Goal: Information Seeking & Learning: Learn about a topic

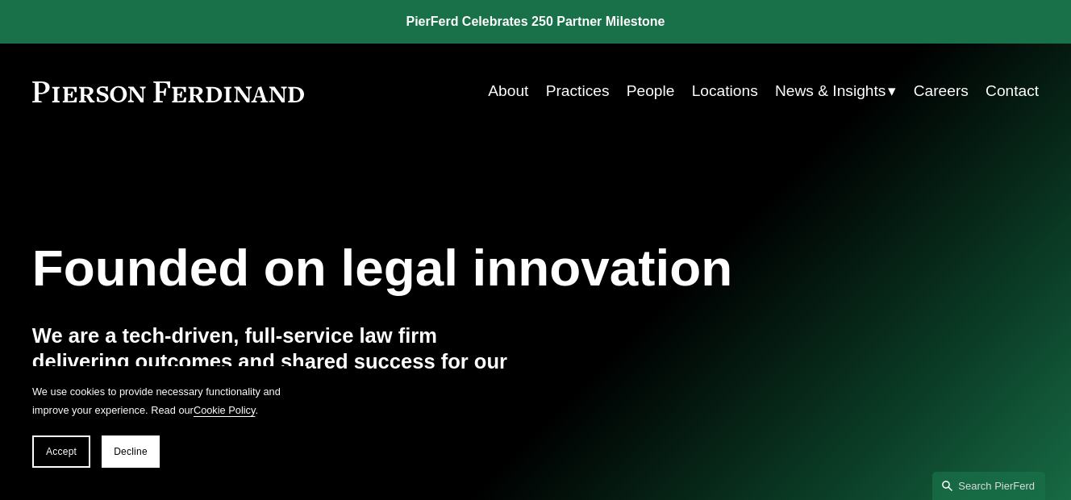
click at [599, 202] on div "Founded on legal innovation We are a tech-driven, full-service law firm deliver…" at bounding box center [535, 339] width 1071 height 401
click at [107, 455] on button "Decline" at bounding box center [131, 451] width 58 height 32
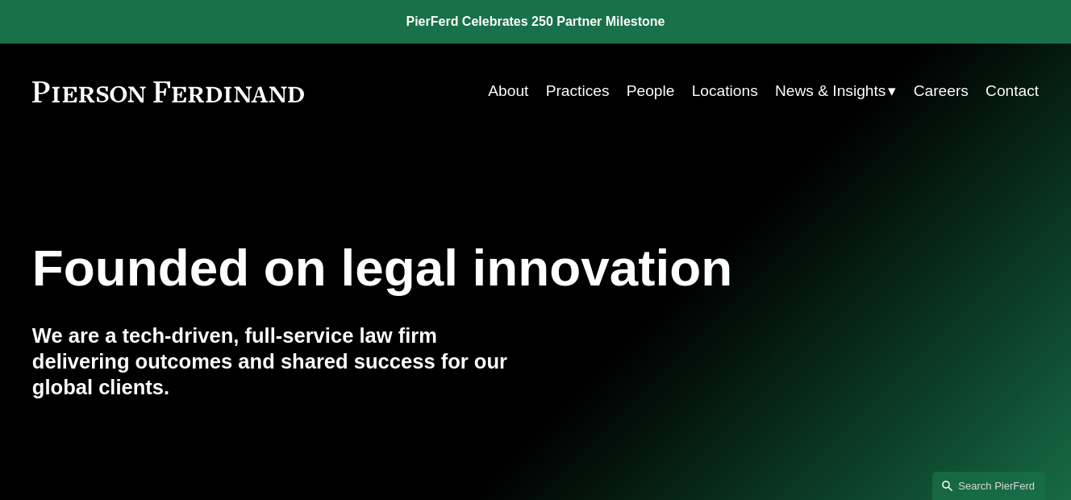
click at [728, 84] on link "Locations" at bounding box center [725, 91] width 66 height 31
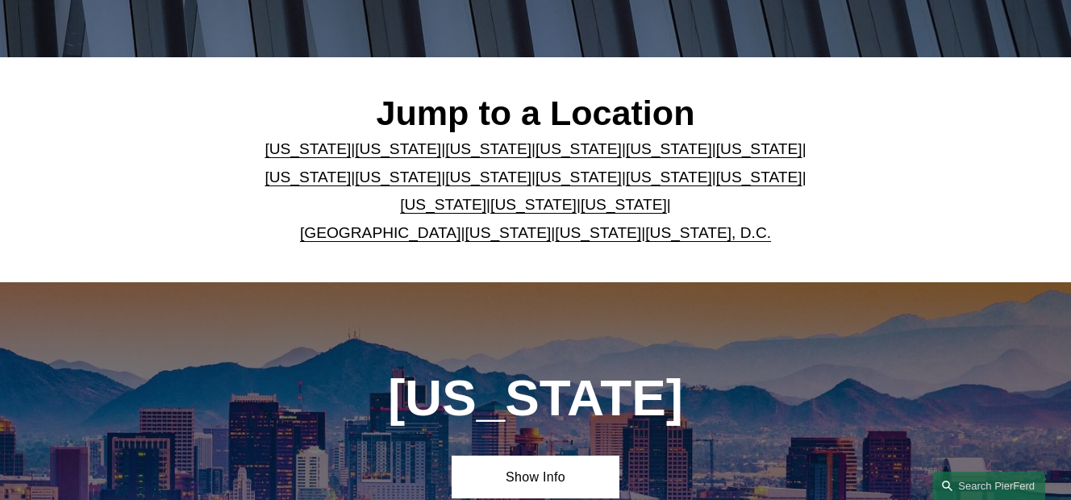
scroll to position [387, 0]
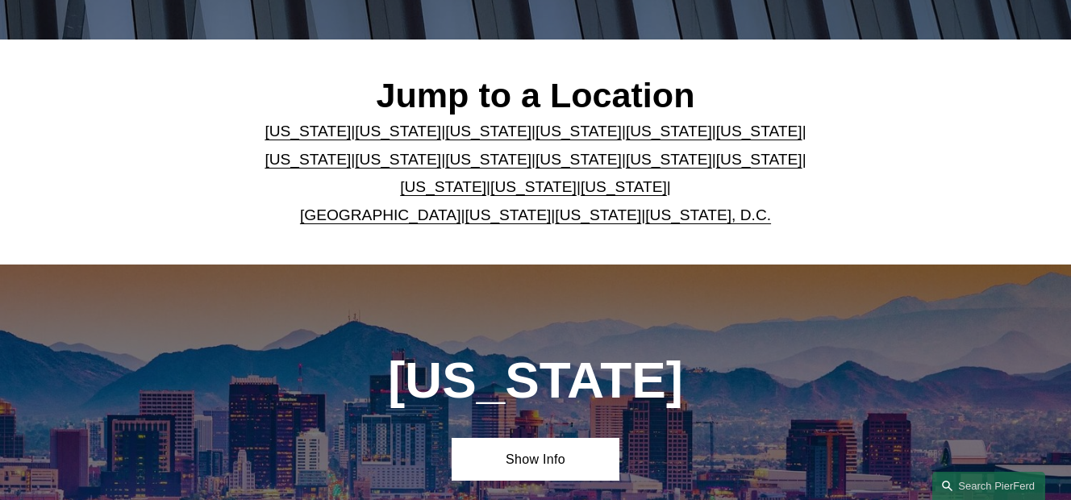
click at [803, 205] on p "Arizona | California | Colorado | Delaware | Florida | Georgia | Illinois | Mas…" at bounding box center [535, 173] width 587 height 111
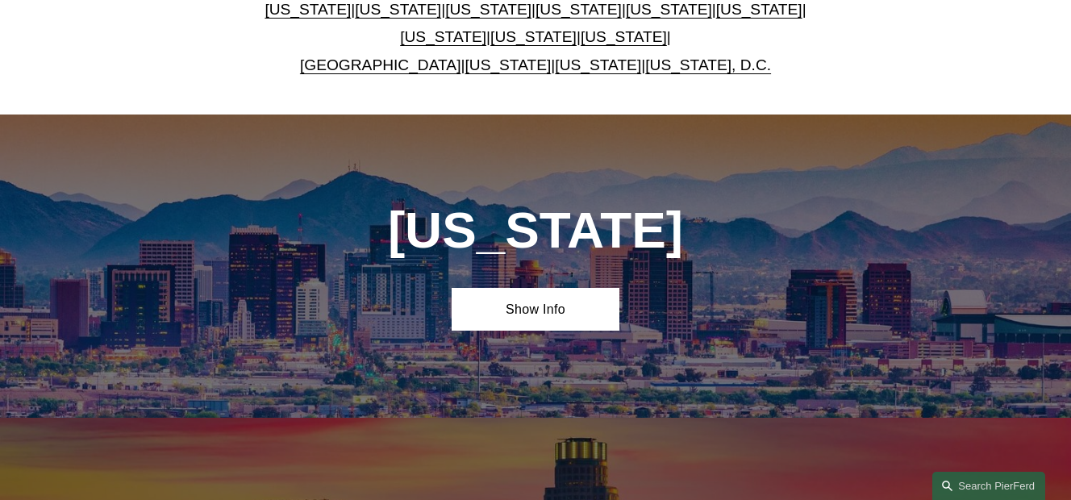
scroll to position [548, 0]
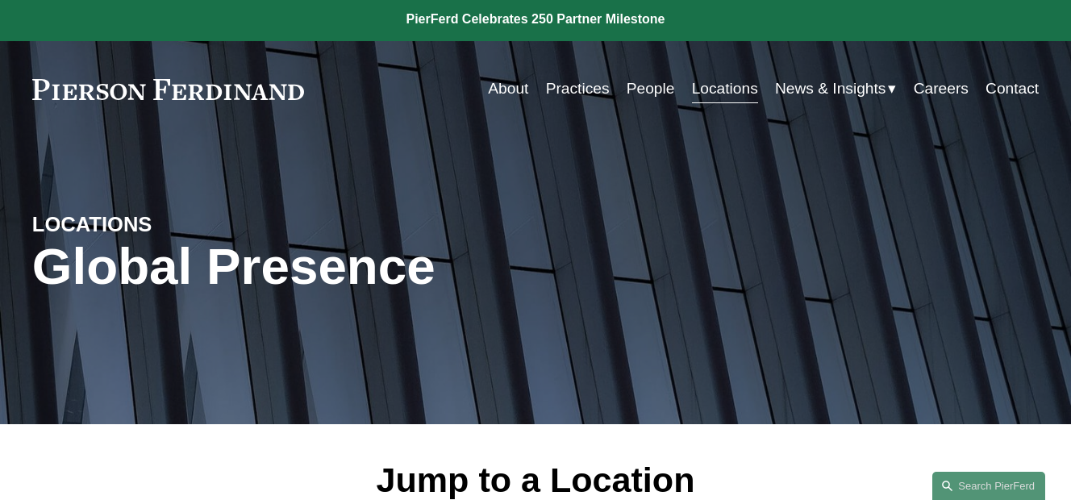
scroll to position [0, 0]
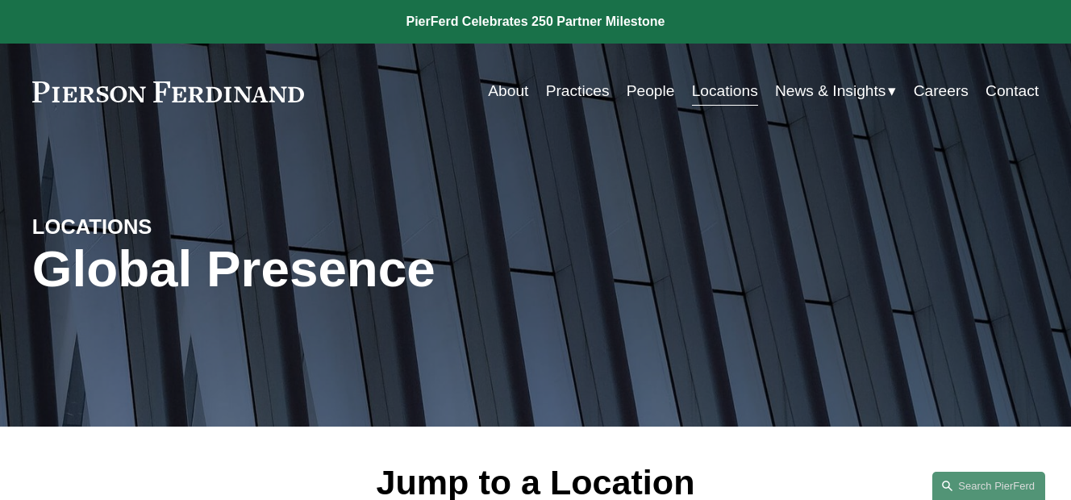
click at [648, 90] on link "People" at bounding box center [651, 91] width 48 height 31
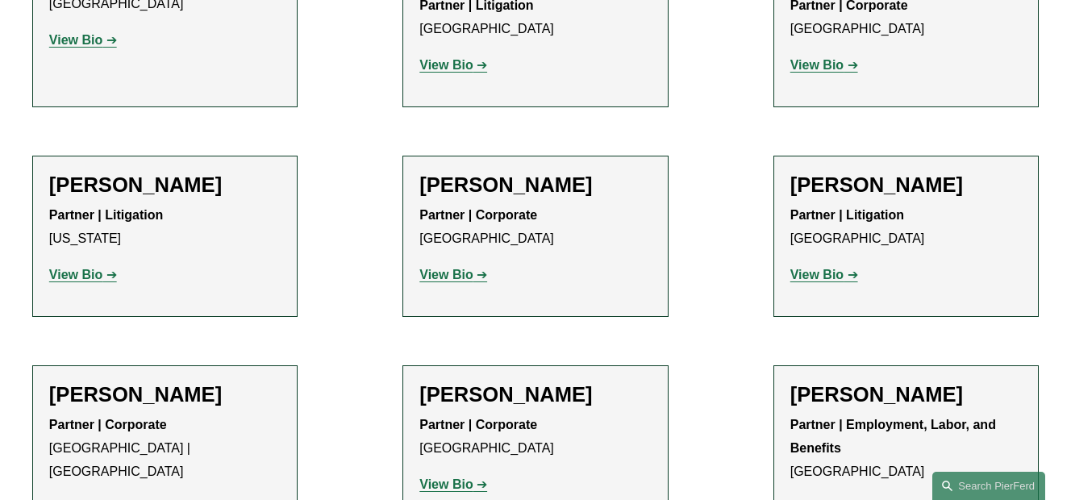
scroll to position [12030, 0]
click at [71, 499] on strong "View Bio" at bounding box center [75, 507] width 53 height 14
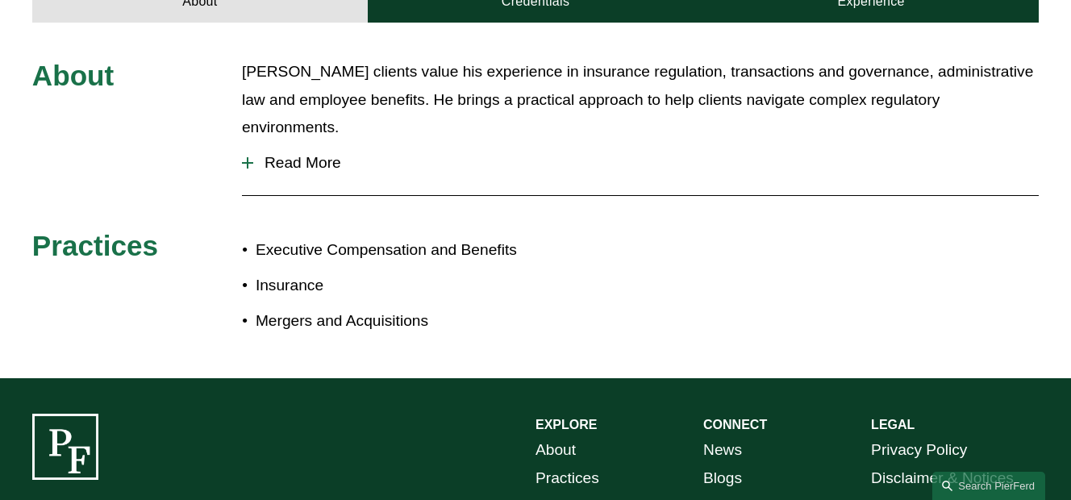
scroll to position [710, 0]
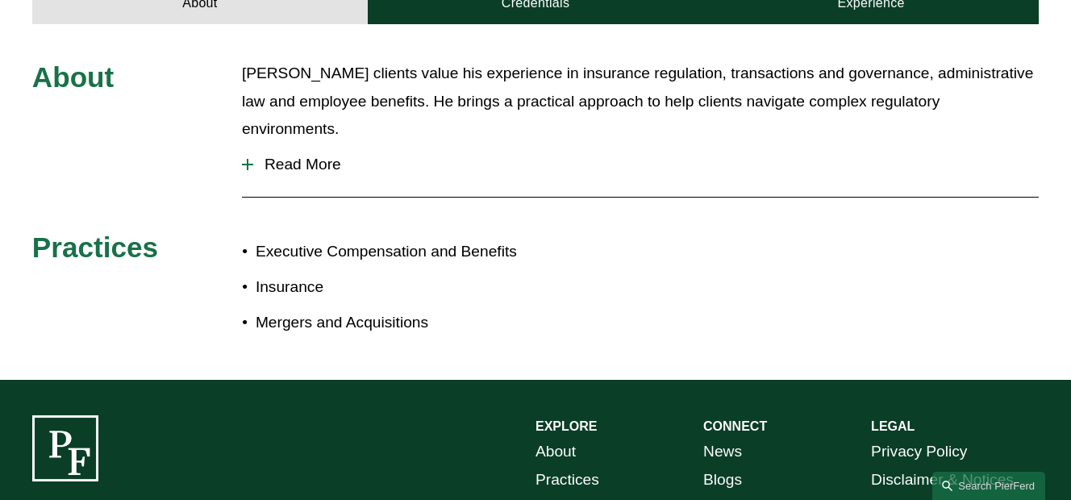
click at [252, 164] on div at bounding box center [247, 165] width 11 height 2
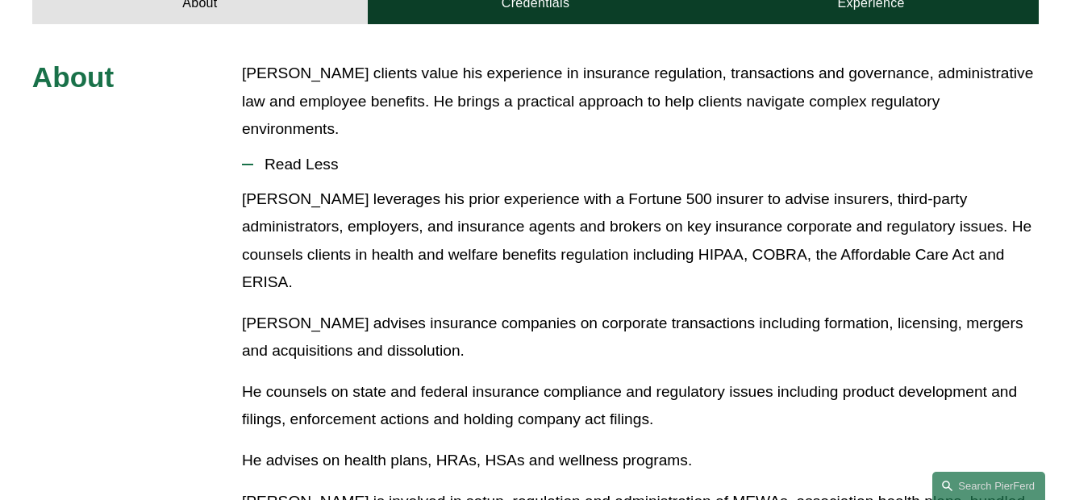
click at [835, 378] on p "He counsels on state and federal insurance compliance and regulatory issues inc…" at bounding box center [640, 406] width 797 height 56
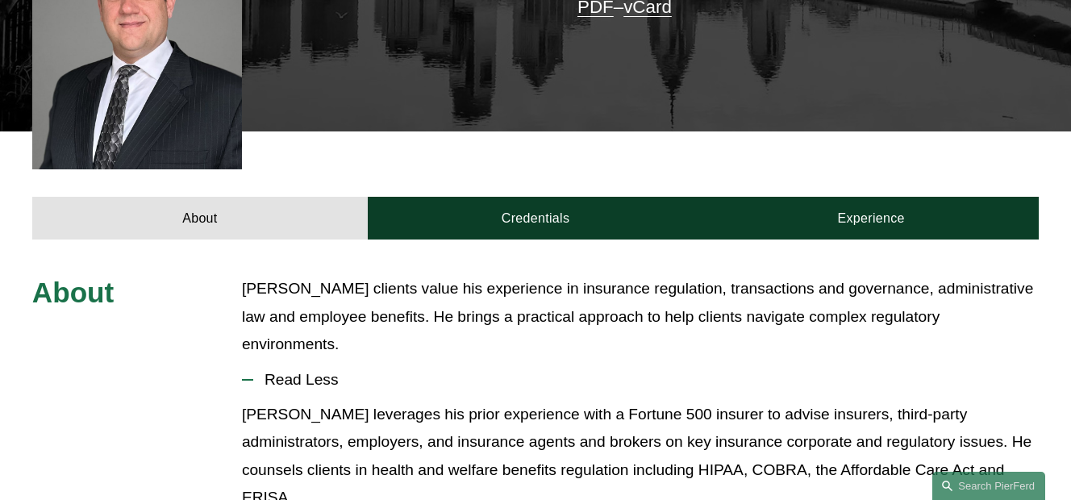
scroll to position [484, 0]
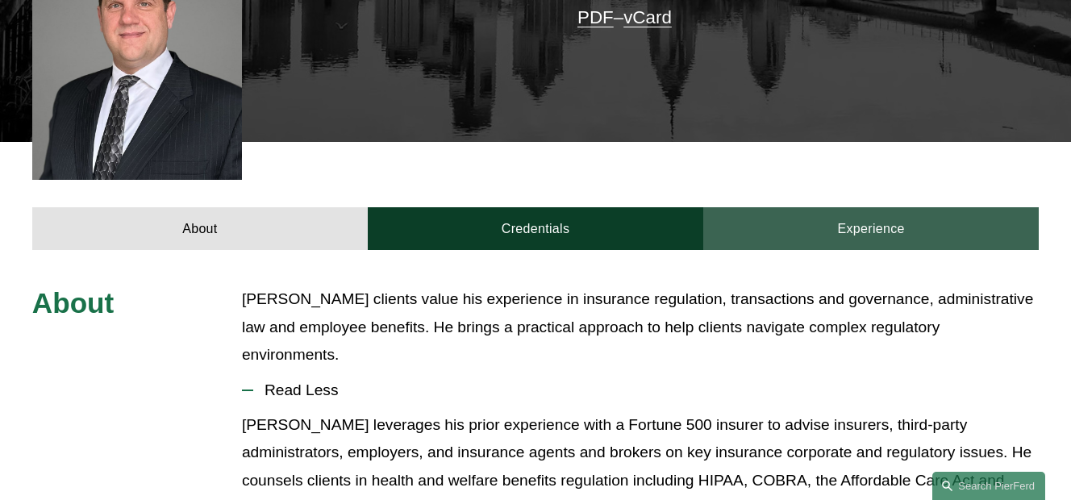
click at [854, 207] on link "Experience" at bounding box center [870, 229] width 335 height 44
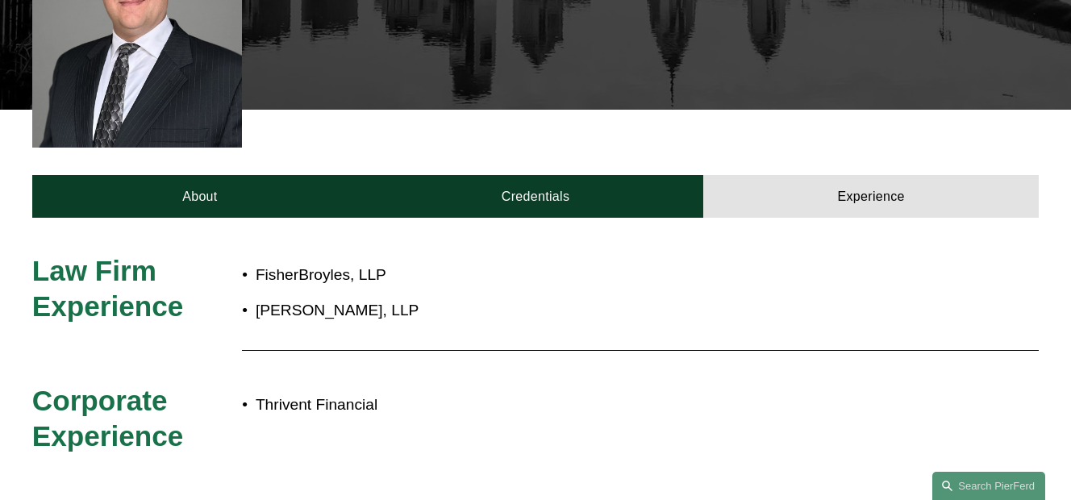
scroll to position [516, 0]
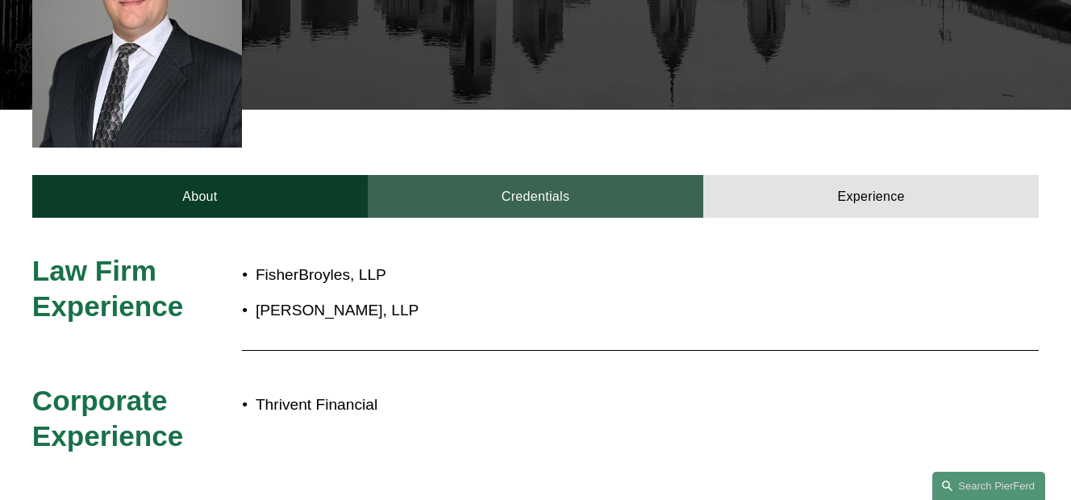
click at [532, 175] on link "Credentials" at bounding box center [535, 197] width 335 height 44
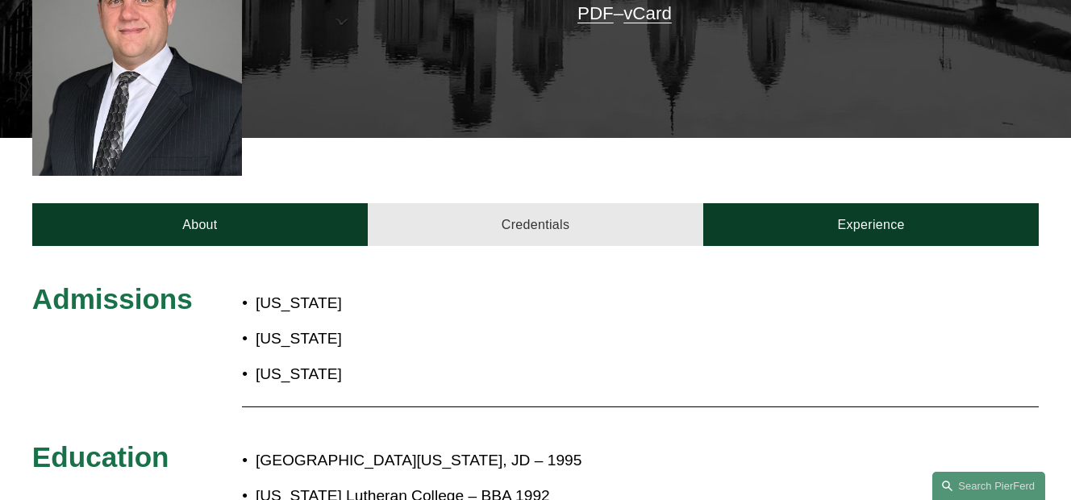
scroll to position [484, 0]
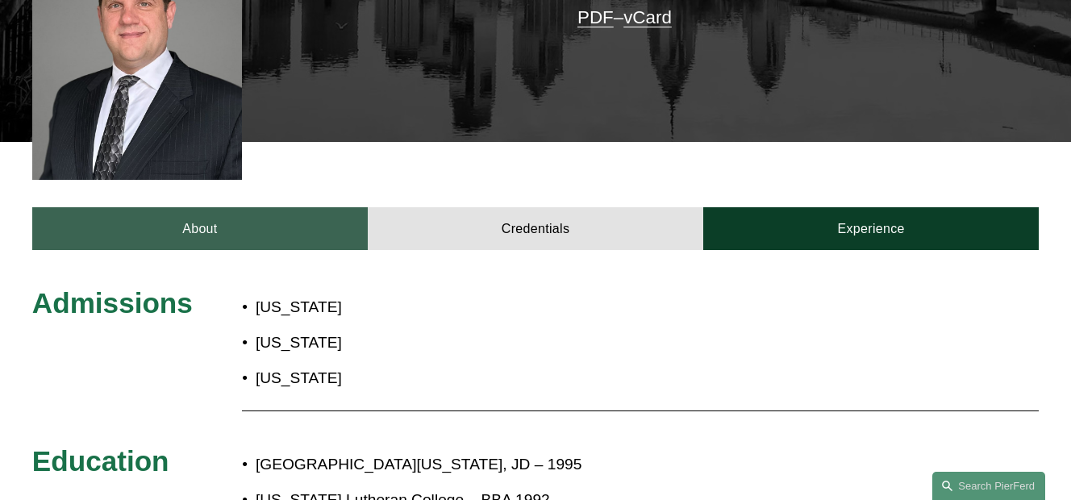
click at [222, 207] on link "About" at bounding box center [199, 229] width 335 height 44
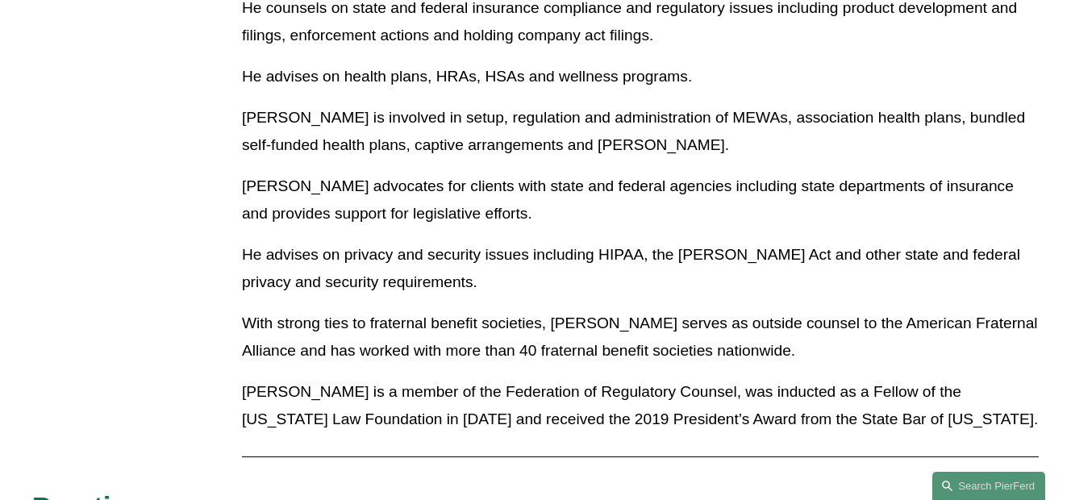
scroll to position [1097, 0]
